Goal: Entertainment & Leisure: Consume media (video, audio)

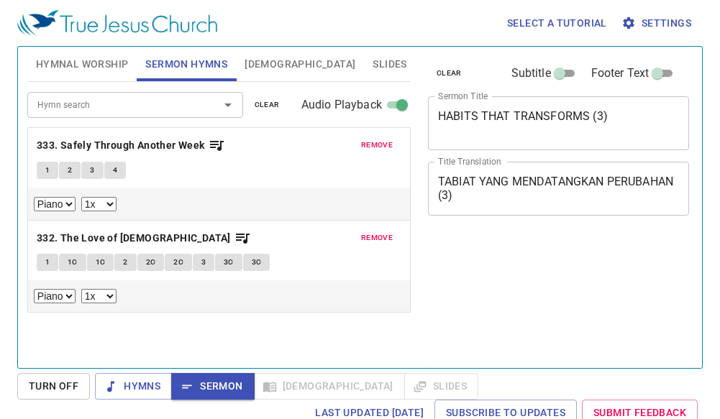
select select "1"
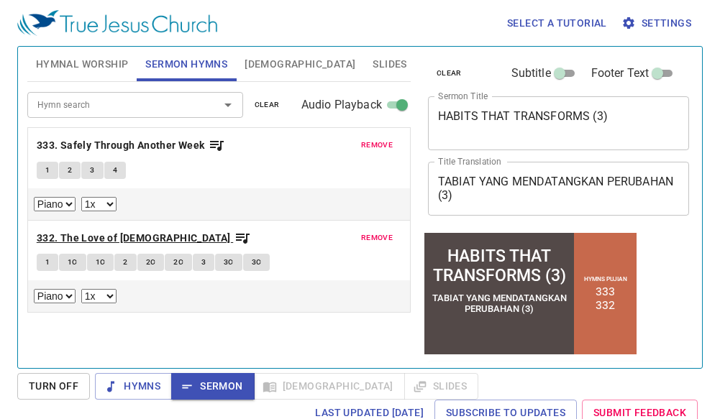
click at [105, 236] on b "332. The Love of [DEMOGRAPHIC_DATA]" at bounding box center [134, 238] width 194 height 18
click at [99, 238] on b "332. The Love of [DEMOGRAPHIC_DATA]" at bounding box center [134, 238] width 194 height 18
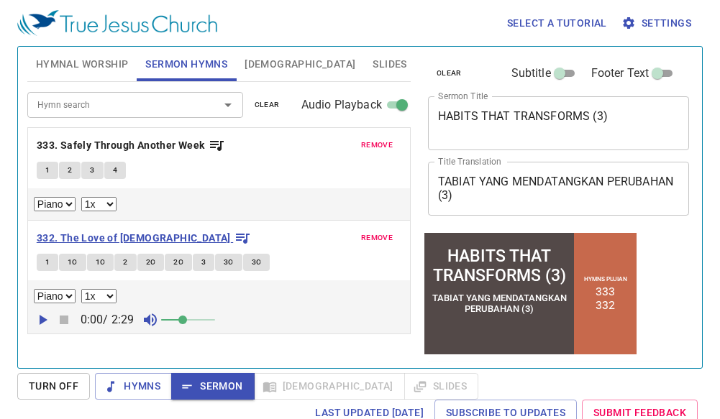
click at [106, 239] on b "332. The Love of [DEMOGRAPHIC_DATA]" at bounding box center [134, 238] width 194 height 18
click at [108, 239] on b "332. The Love of [DEMOGRAPHIC_DATA]" at bounding box center [134, 238] width 194 height 18
click at [42, 319] on icon "button" at bounding box center [44, 320] width 8 height 10
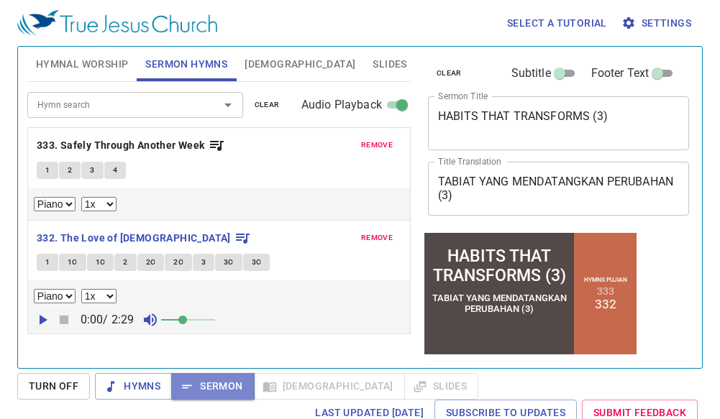
click at [213, 386] on span "Sermon" at bounding box center [213, 386] width 60 height 18
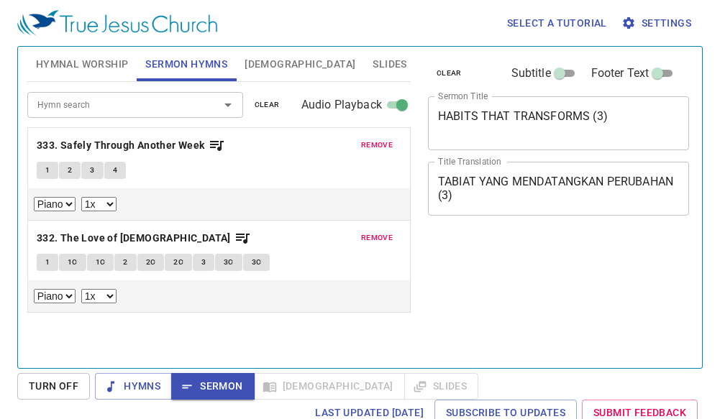
select select "1"
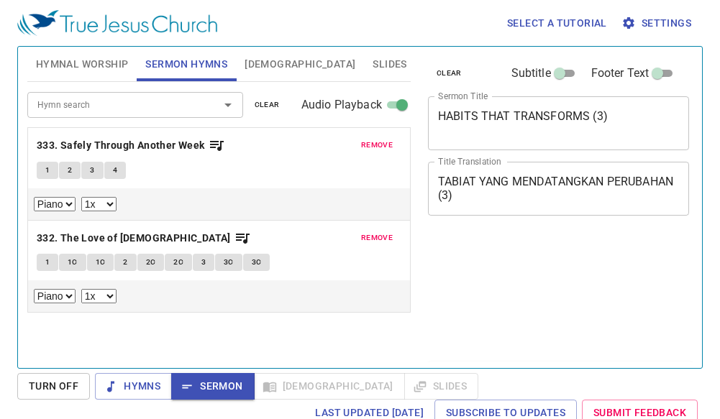
select select "1"
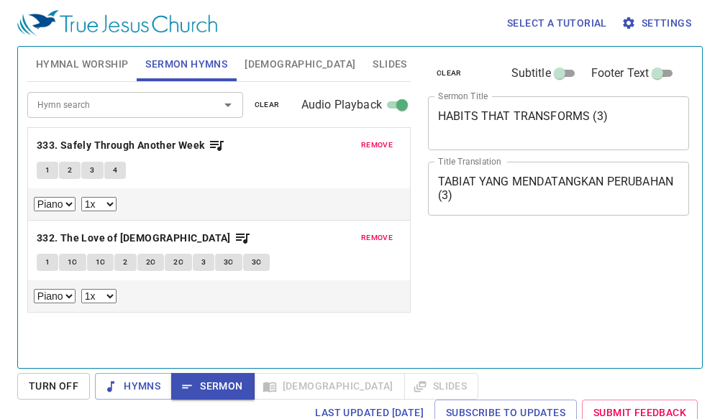
select select "1"
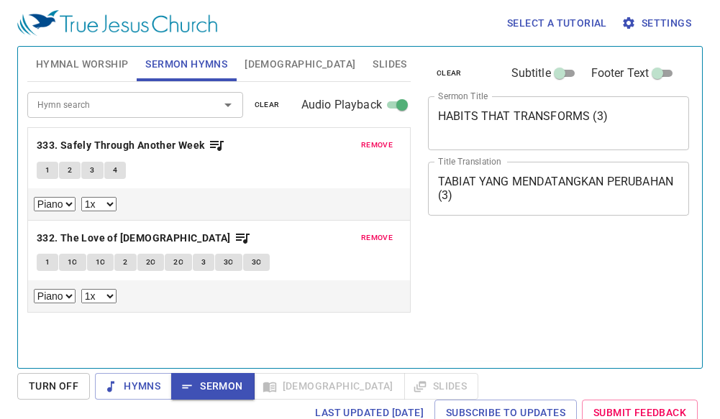
select select "1"
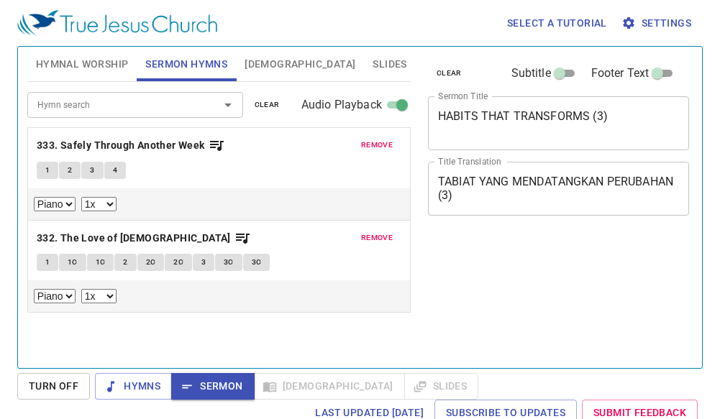
select select "1"
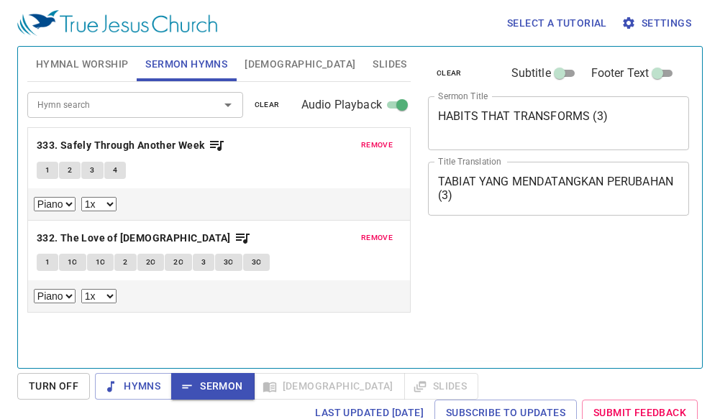
select select "1"
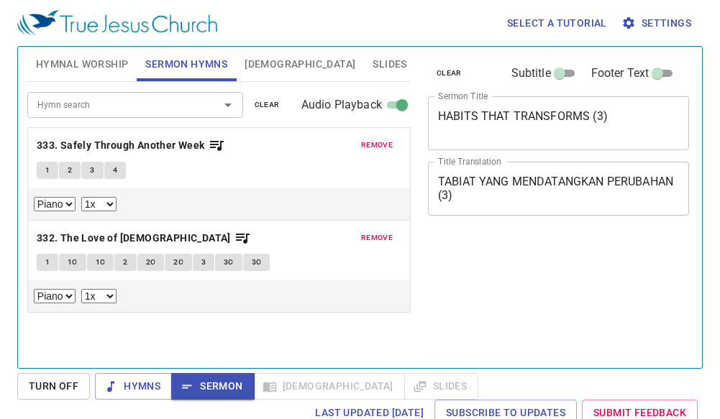
select select "1"
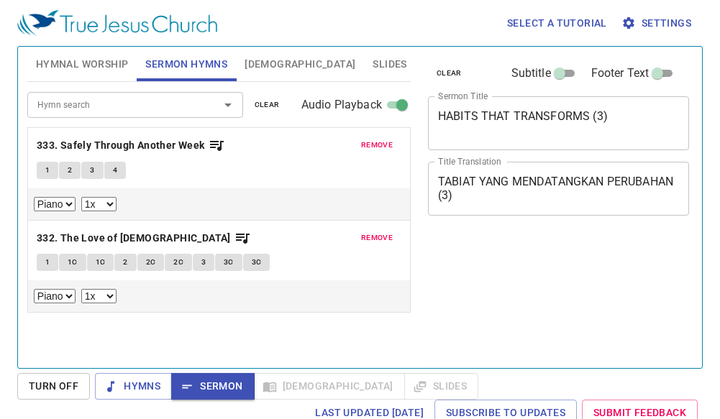
select select "1"
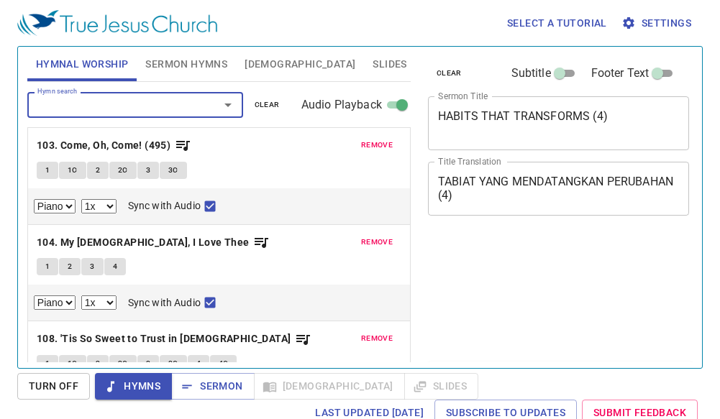
select select "1"
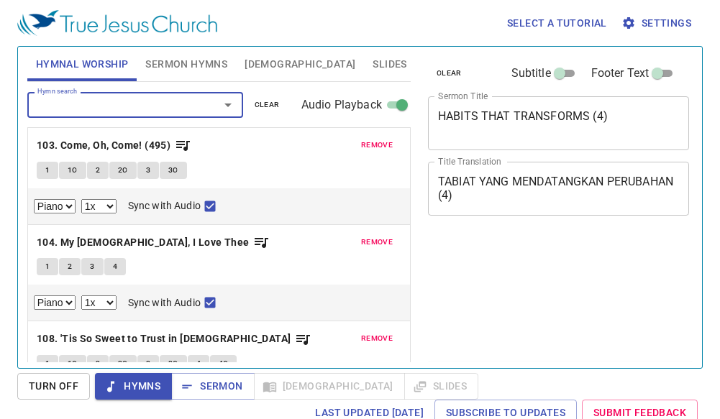
select select "1"
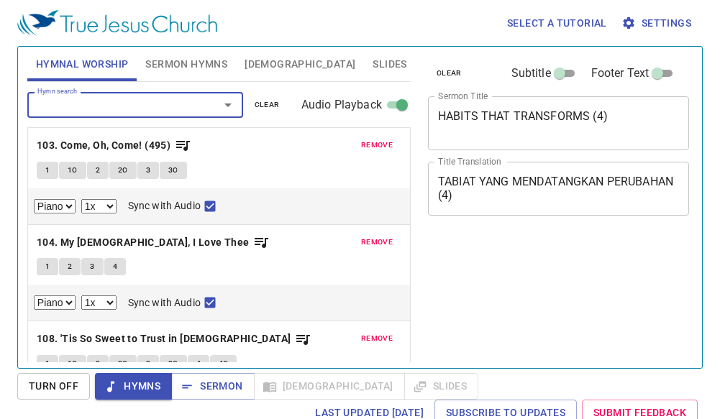
select select "1"
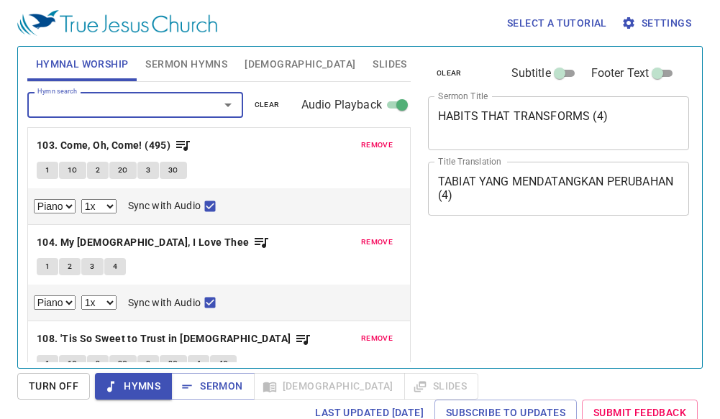
select select "1"
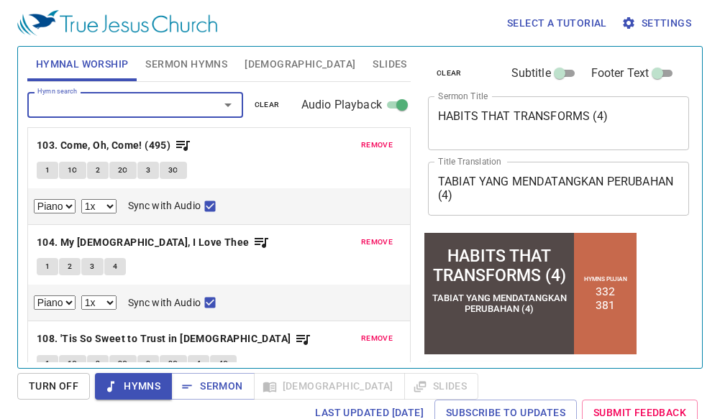
scroll to position [144, 0]
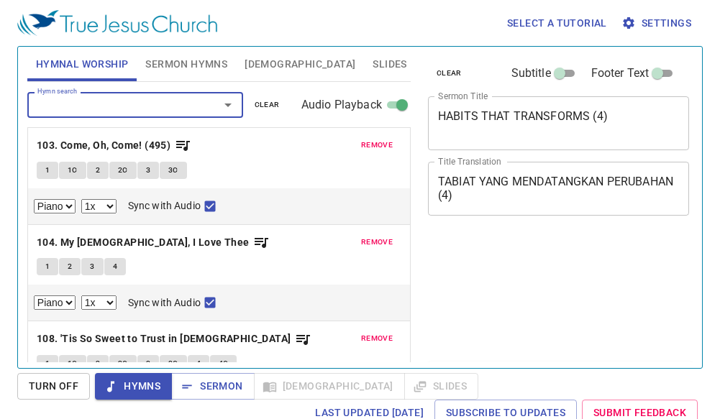
select select "1"
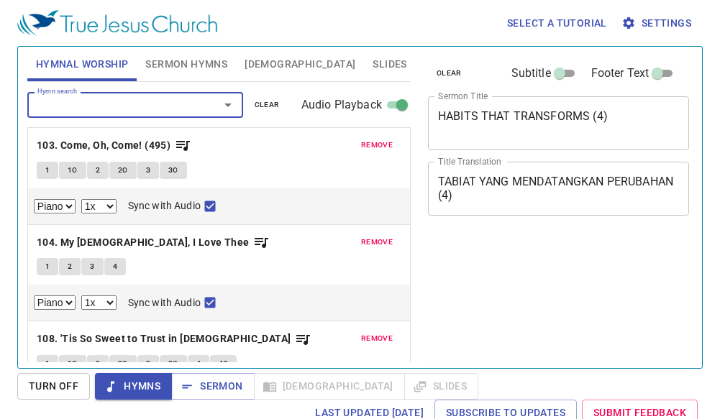
select select "1"
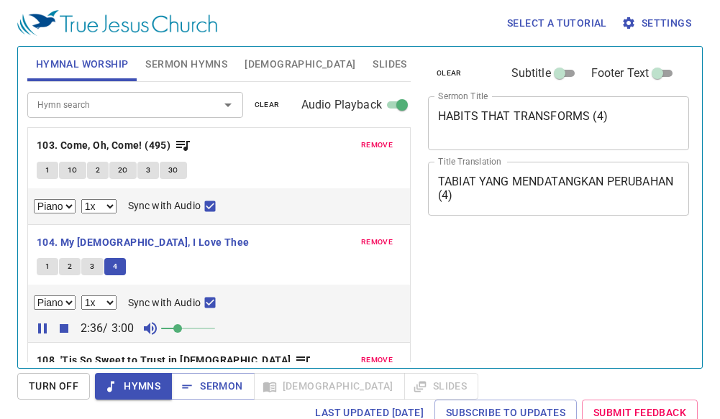
select select "1"
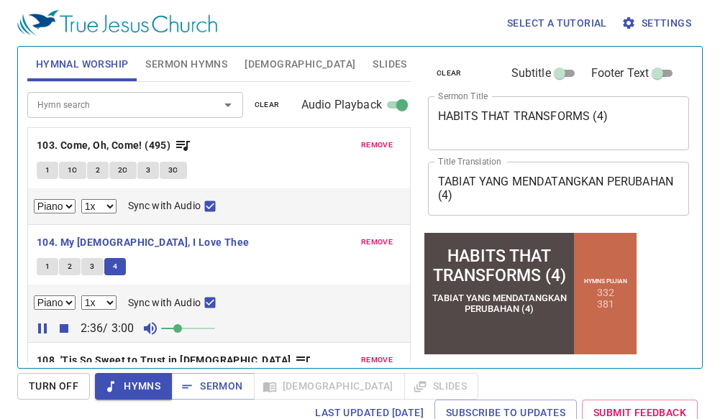
scroll to position [144, 0]
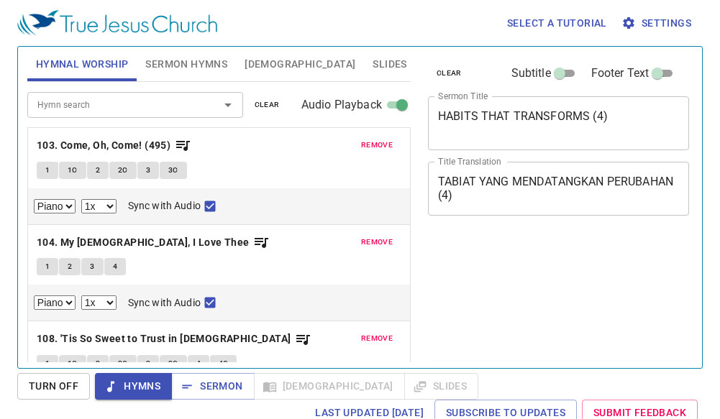
select select "1"
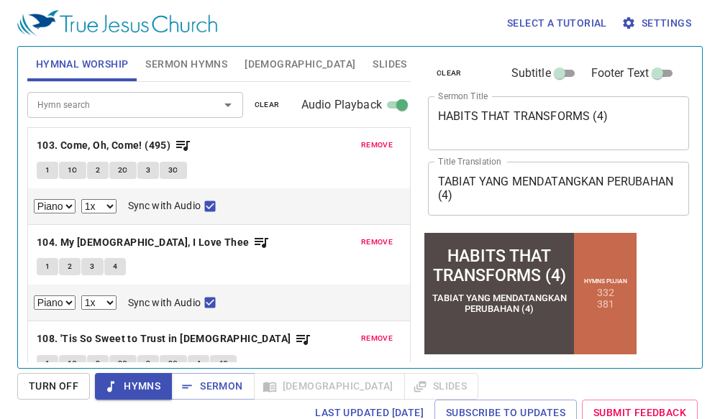
scroll to position [175, 0]
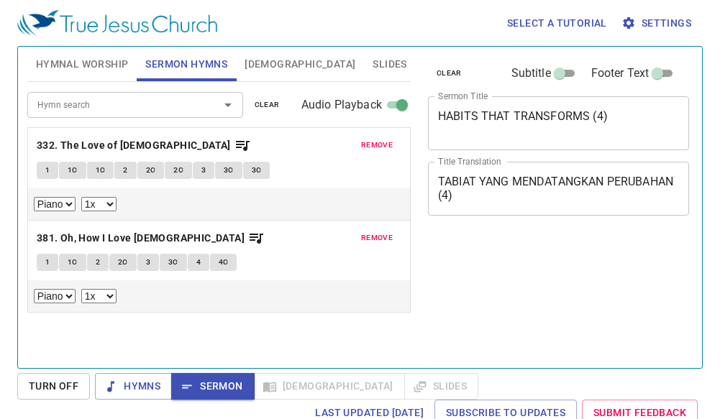
select select "1"
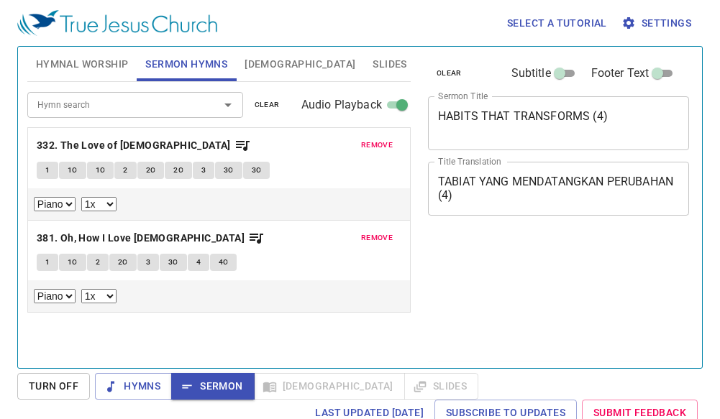
select select "1"
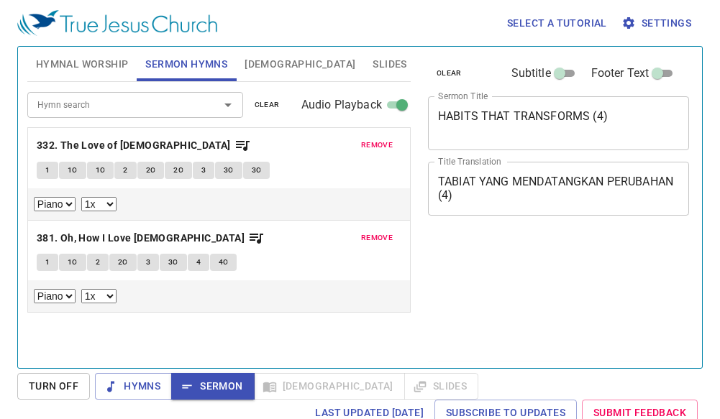
select select "1"
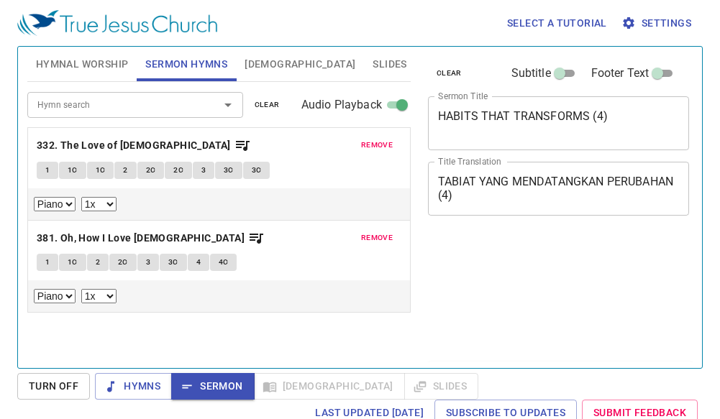
select select "1"
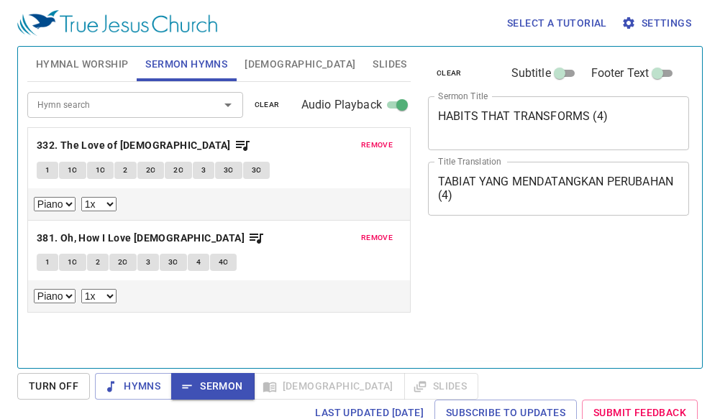
select select "1"
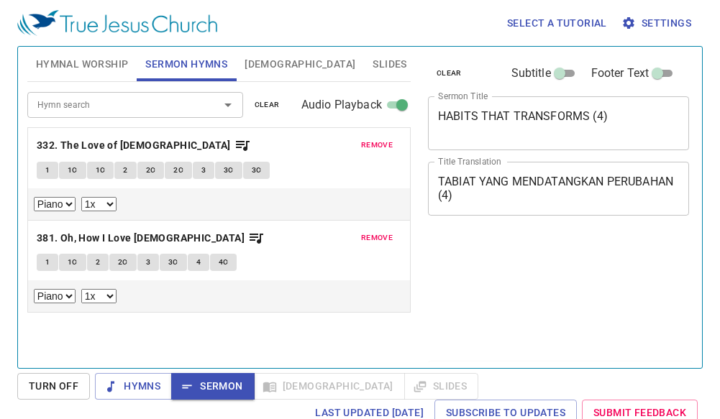
select select "1"
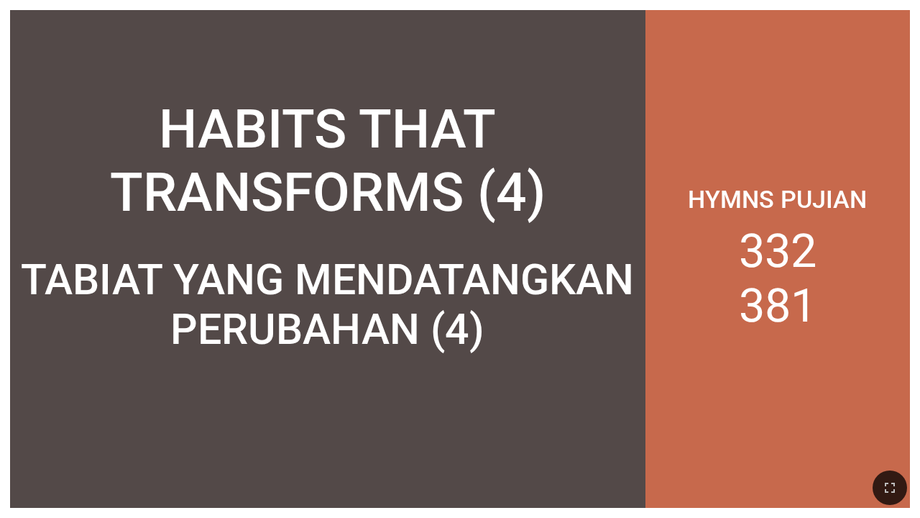
click at [794, 408] on div "Hymns Pujian 332 381" at bounding box center [778, 258] width 265 height 497
